Goal: Navigation & Orientation: Find specific page/section

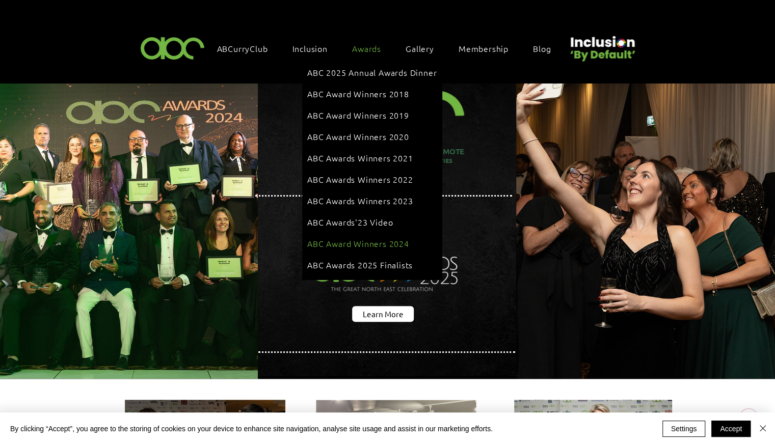
click at [354, 238] on span "ABC Award Winners 2024" at bounding box center [358, 243] width 102 height 11
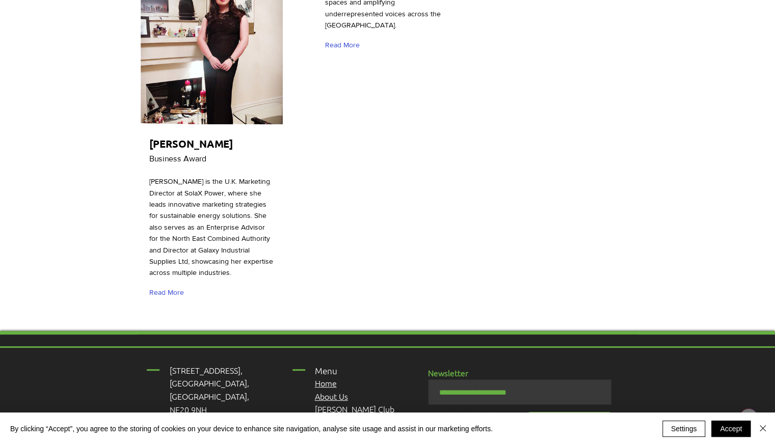
scroll to position [3589, 0]
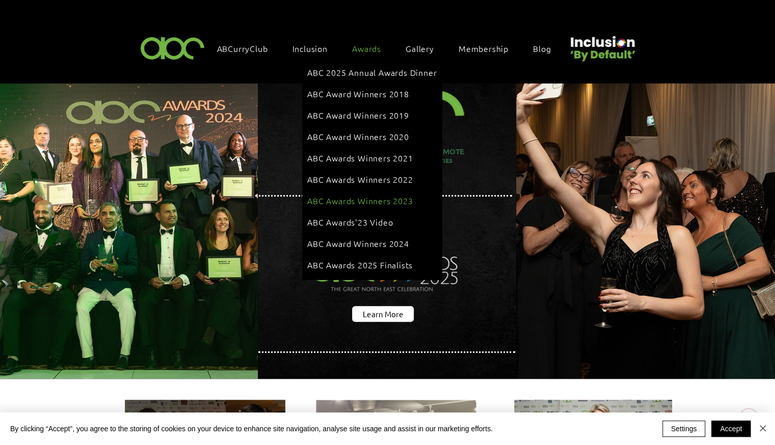
click at [378, 195] on span "ABC Awards Winners 2023" at bounding box center [359, 200] width 105 height 11
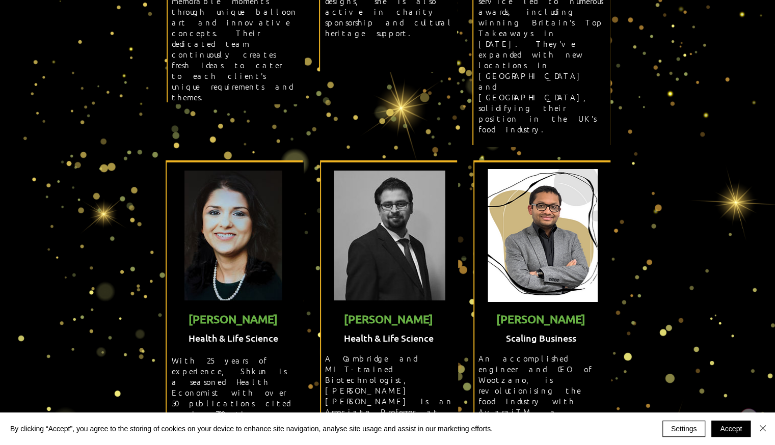
scroll to position [2181, 0]
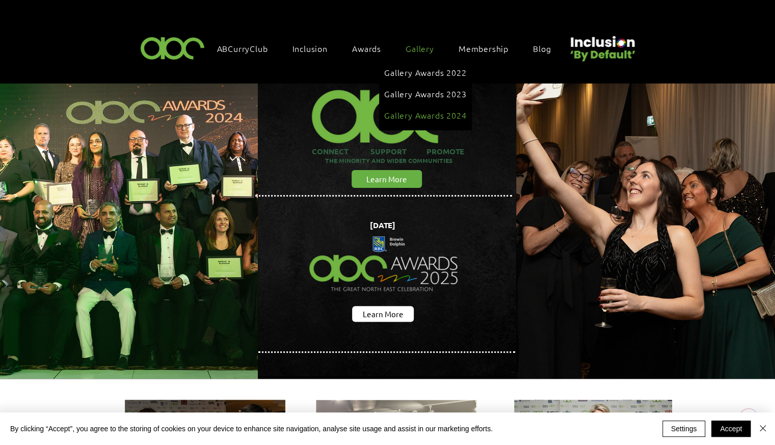
click at [421, 111] on span "Gallery Awards 2024" at bounding box center [425, 115] width 82 height 11
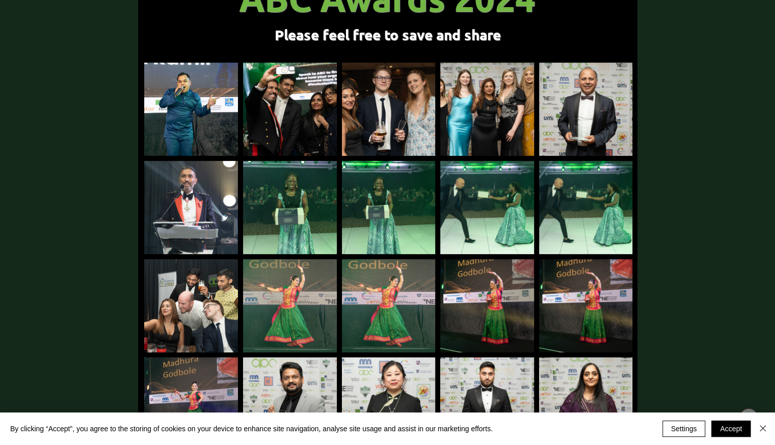
scroll to position [183, 0]
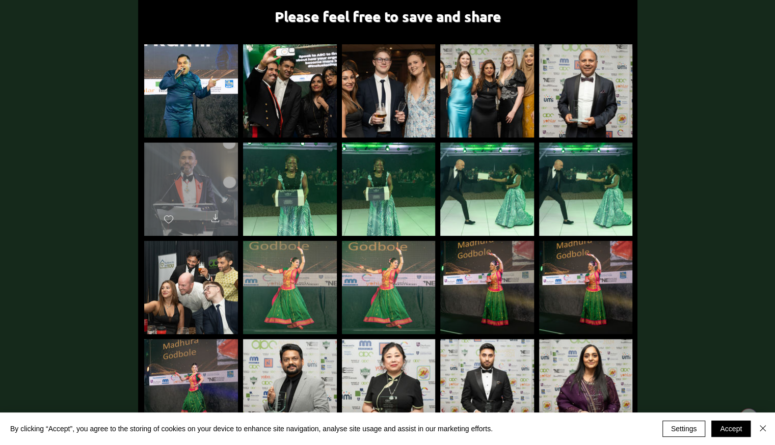
click at [213, 165] on div "main content" at bounding box center [191, 185] width 94 height 84
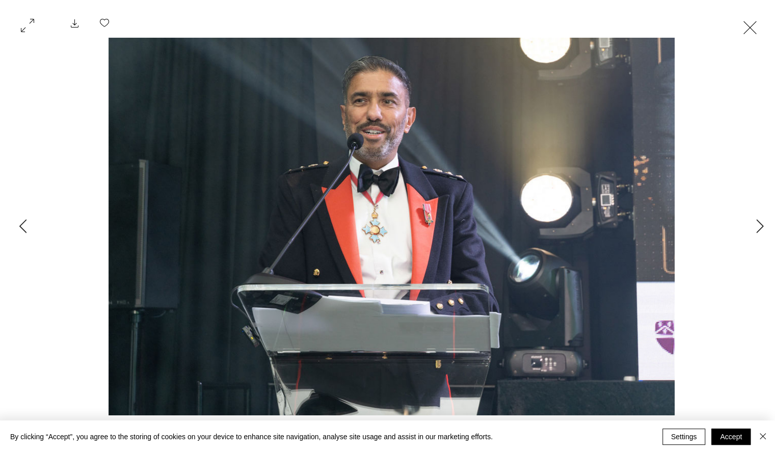
click at [760, 25] on button "Exit expand mode" at bounding box center [750, 26] width 19 height 22
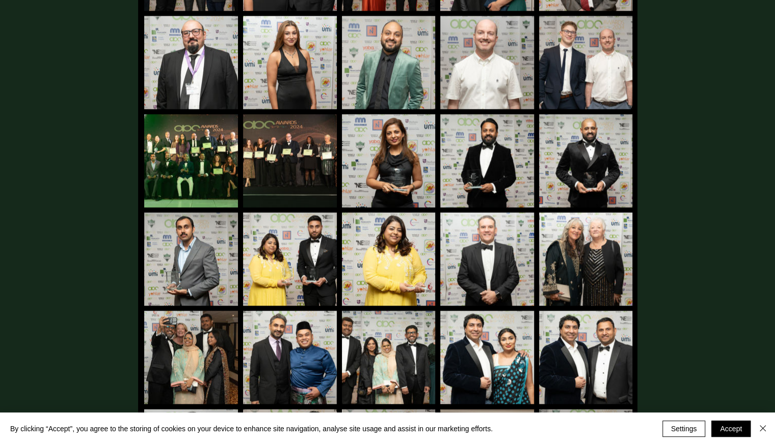
scroll to position [999, 0]
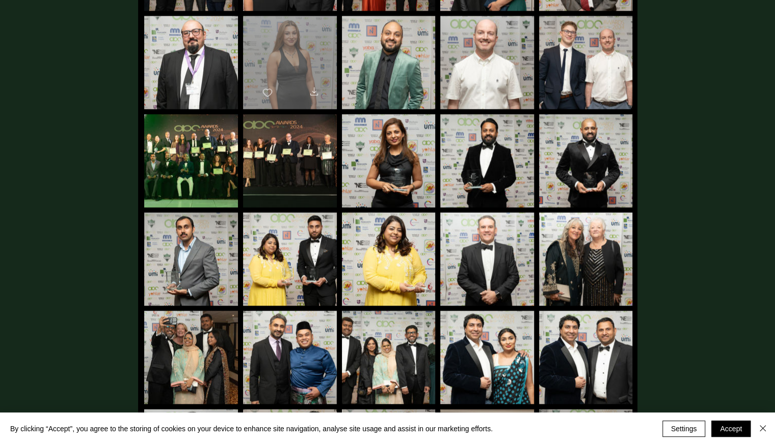
click at [292, 64] on div "main content" at bounding box center [290, 58] width 94 height 84
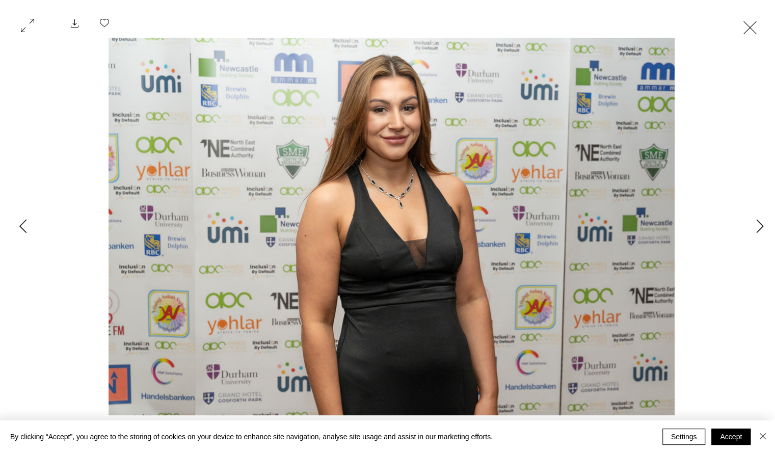
click at [760, 30] on button "Exit expand mode" at bounding box center [750, 26] width 19 height 22
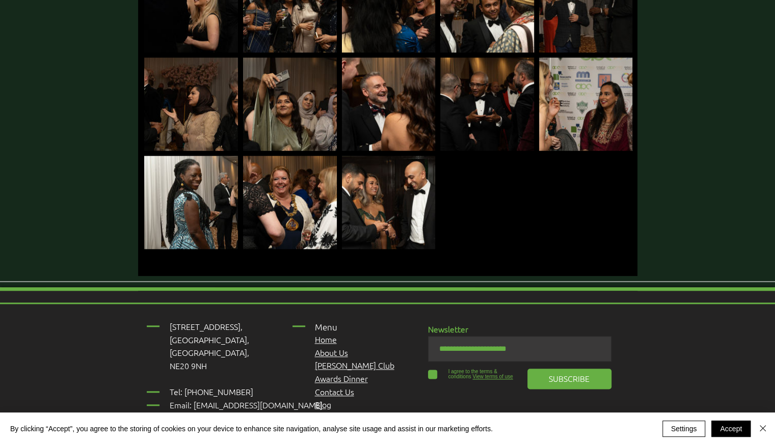
scroll to position [2834, 0]
